Goal: Transaction & Acquisition: Book appointment/travel/reservation

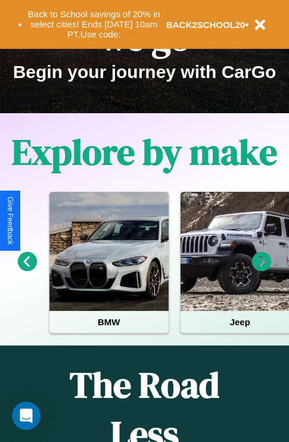
scroll to position [183, 0]
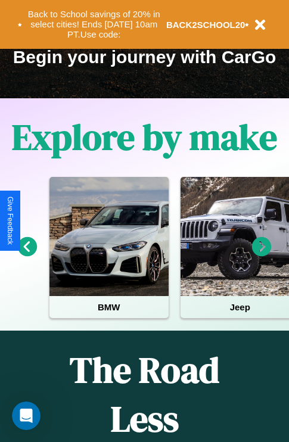
click at [261, 255] on icon at bounding box center [262, 247] width 20 height 20
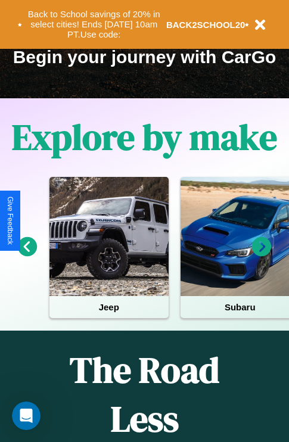
click at [261, 255] on icon at bounding box center [262, 247] width 20 height 20
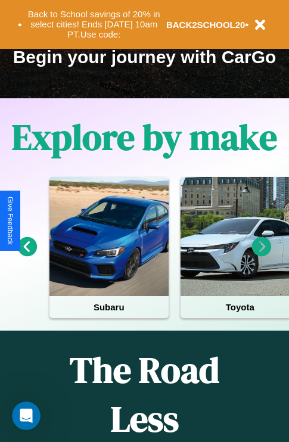
click at [261, 255] on icon at bounding box center [262, 247] width 20 height 20
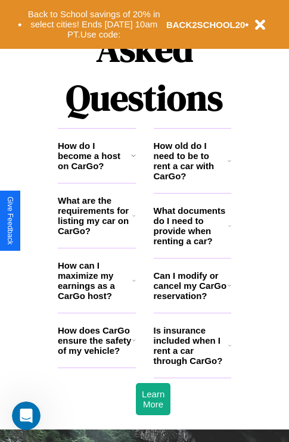
scroll to position [1442, 0]
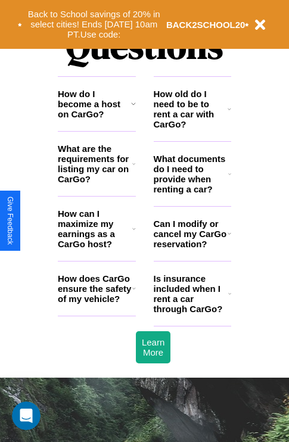
click at [96, 119] on h3 "How do I become a host on CarGo?" at bounding box center [94, 104] width 73 height 30
click at [192, 128] on h3 "How old do I need to be to rent a car with CarGo?" at bounding box center [191, 109] width 74 height 40
click at [192, 313] on h3 "Is insurance included when I rent a car through CarGo?" at bounding box center [191, 293] width 74 height 40
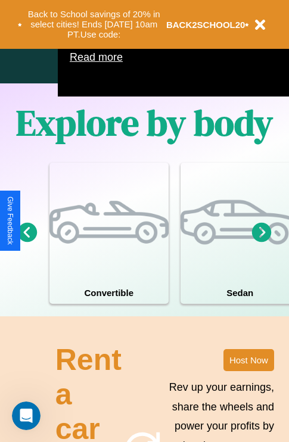
scroll to position [765, 0]
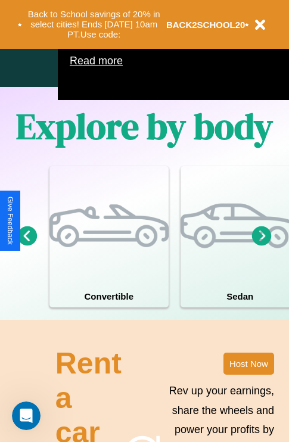
click at [261, 245] on icon at bounding box center [262, 236] width 20 height 20
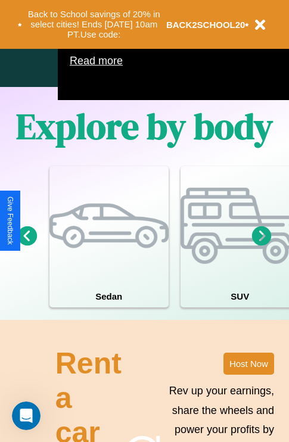
click at [261, 245] on icon at bounding box center [262, 236] width 20 height 20
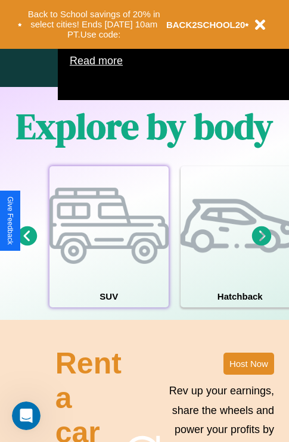
click at [108, 254] on div at bounding box center [108, 225] width 119 height 119
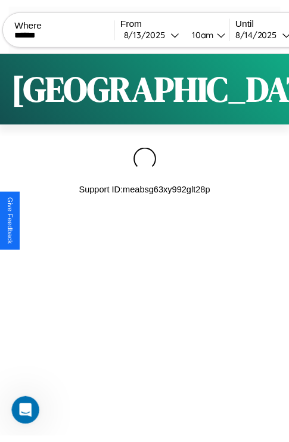
scroll to position [0, 101]
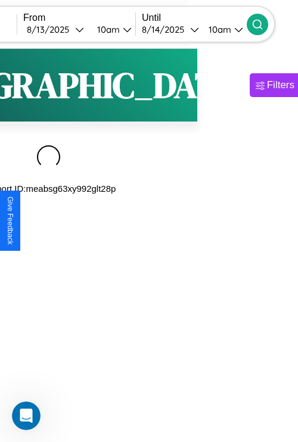
type input "******"
click at [263, 24] on icon at bounding box center [257, 24] width 12 height 12
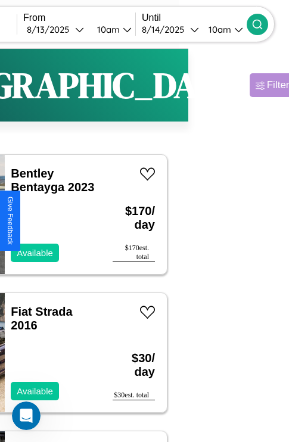
click at [267, 85] on div "Filters" at bounding box center [280, 85] width 27 height 12
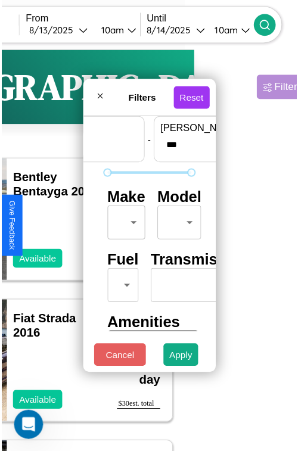
scroll to position [35, 0]
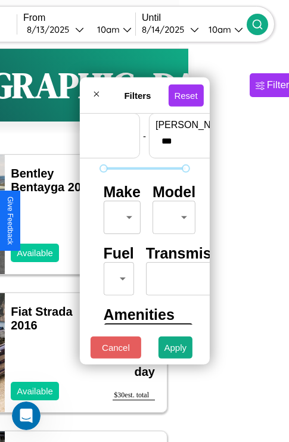
click at [120, 214] on body "CarGo Where ****** From 8 / 13 / 2025 10am Until 8 / 14 / 2025 10am Become a Ho…" at bounding box center [43, 245] width 289 height 491
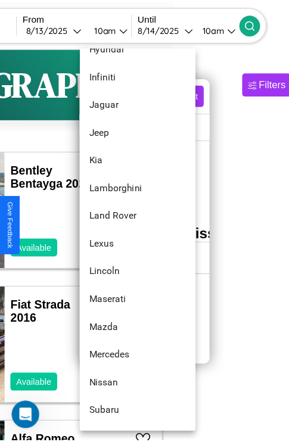
scroll to position [537, 0]
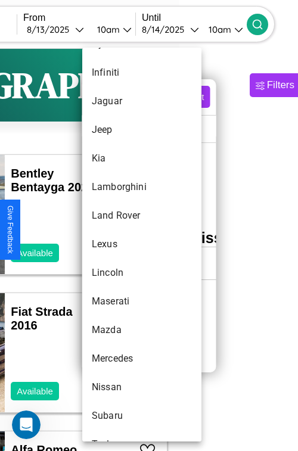
click at [119, 244] on li "Lexus" at bounding box center [141, 244] width 119 height 29
type input "*****"
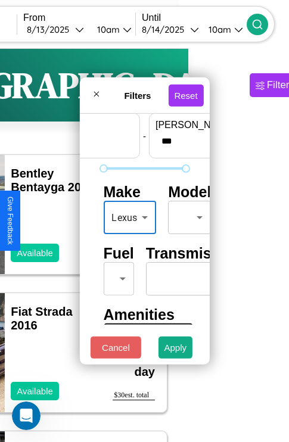
scroll to position [96, 38]
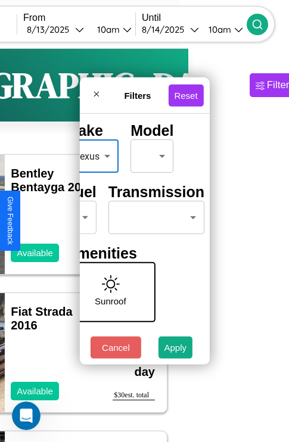
click at [154, 214] on body "CarGo Where ****** From 8 / 13 / 2025 10am Until 8 / 14 / 2025 10am Become a Ho…" at bounding box center [43, 245] width 289 height 491
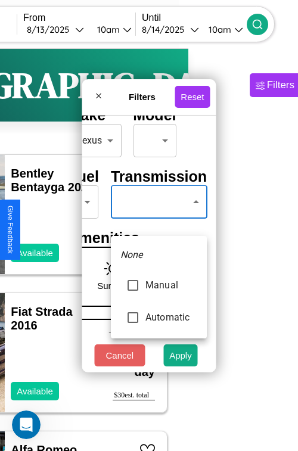
type input "*********"
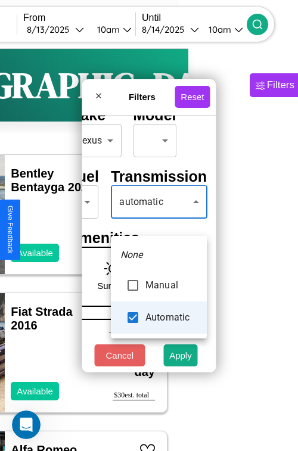
click at [158, 219] on div at bounding box center [149, 225] width 298 height 451
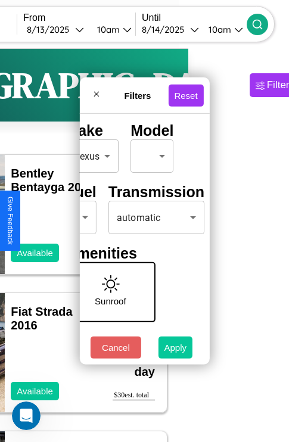
click at [176, 350] on button "Apply" at bounding box center [175, 347] width 35 height 22
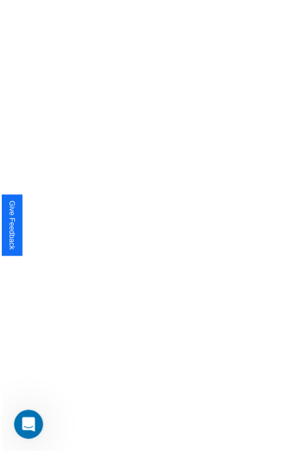
scroll to position [0, 0]
